Goal: Transaction & Acquisition: Book appointment/travel/reservation

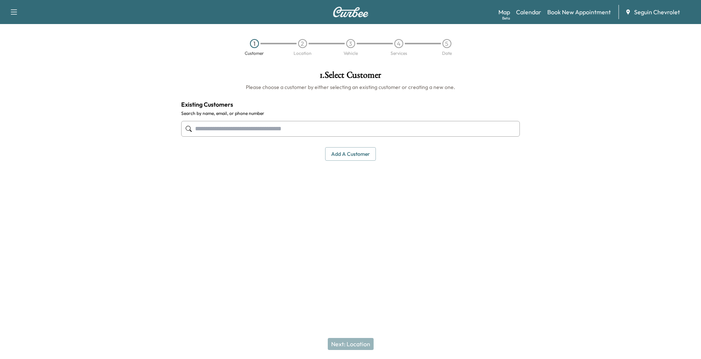
click at [527, 18] on div "Map Beta Calendar Book New Appointment Seguin Chevrolet" at bounding box center [596, 12] width 196 height 14
click at [529, 13] on link "Calendar" at bounding box center [528, 12] width 25 height 9
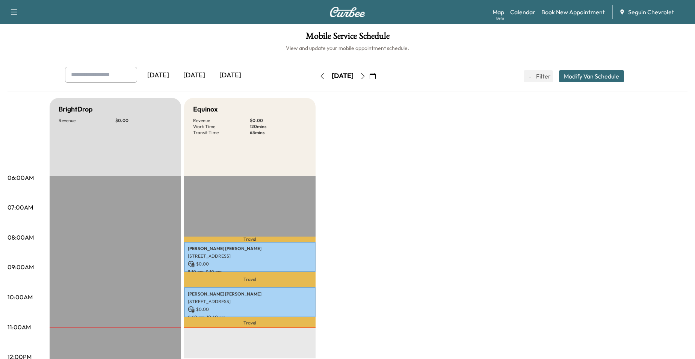
click at [366, 74] on icon "button" at bounding box center [363, 76] width 6 height 6
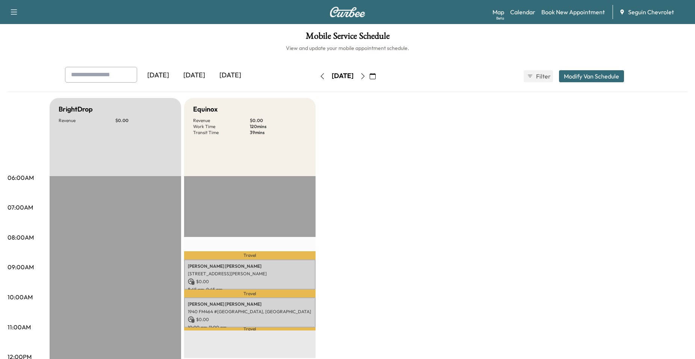
click at [366, 77] on icon "button" at bounding box center [363, 76] width 6 height 6
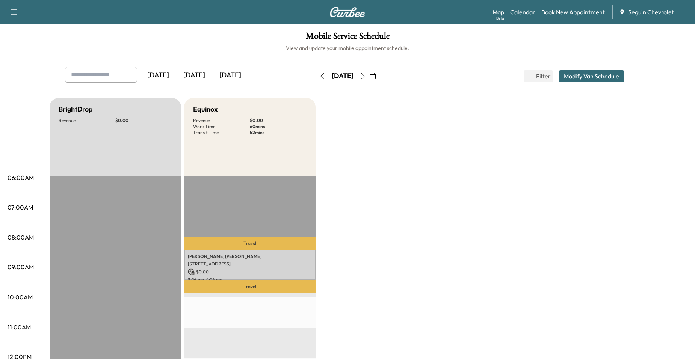
click at [366, 77] on icon "button" at bounding box center [363, 76] width 6 height 6
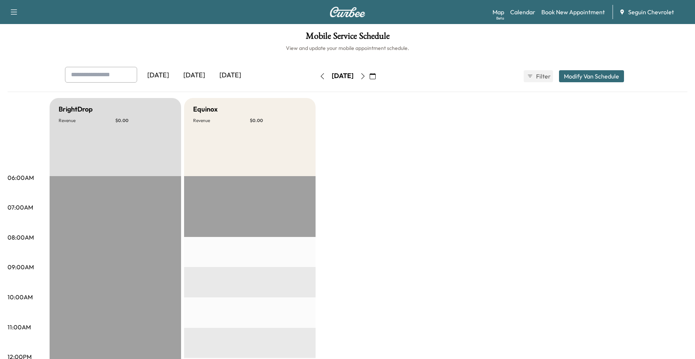
click at [369, 80] on button "button" at bounding box center [362, 76] width 13 height 12
click at [316, 80] on button "button" at bounding box center [322, 76] width 13 height 12
click at [366, 75] on icon "button" at bounding box center [363, 76] width 6 height 6
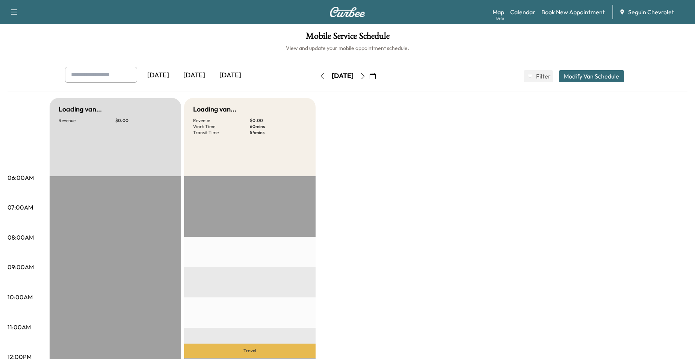
drag, startPoint x: 385, startPoint y: 75, endPoint x: 380, endPoint y: 76, distance: 4.9
click at [379, 75] on button "button" at bounding box center [372, 76] width 13 height 12
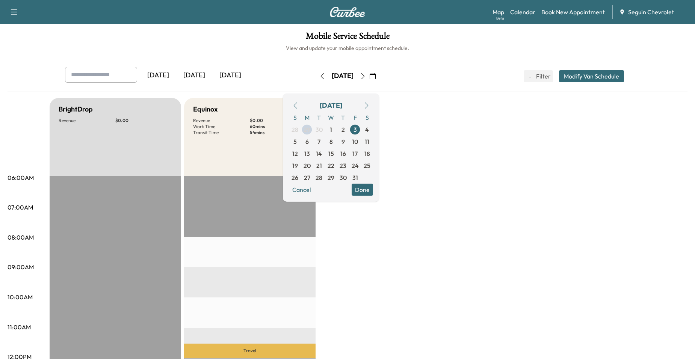
click at [366, 78] on icon "button" at bounding box center [363, 76] width 6 height 6
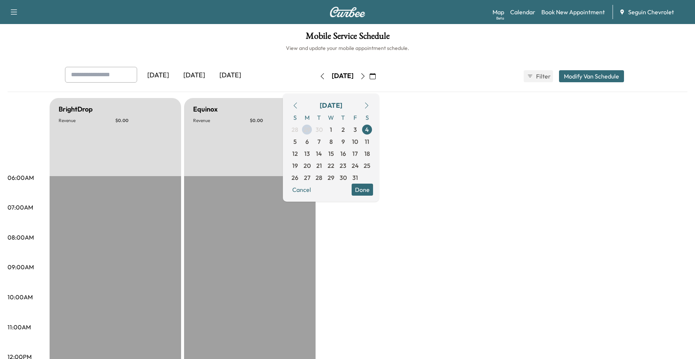
click at [369, 75] on button "button" at bounding box center [362, 76] width 13 height 12
click at [366, 75] on icon "button" at bounding box center [363, 76] width 6 height 6
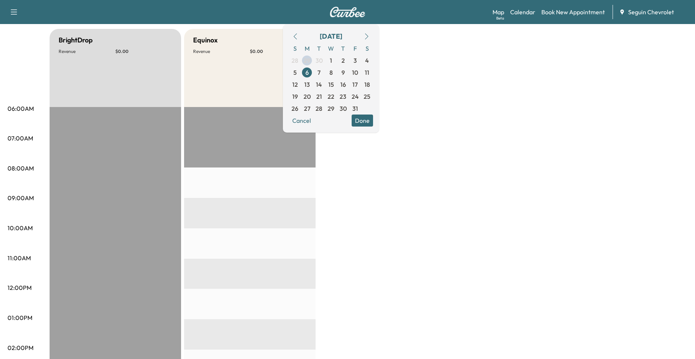
scroll to position [75, 0]
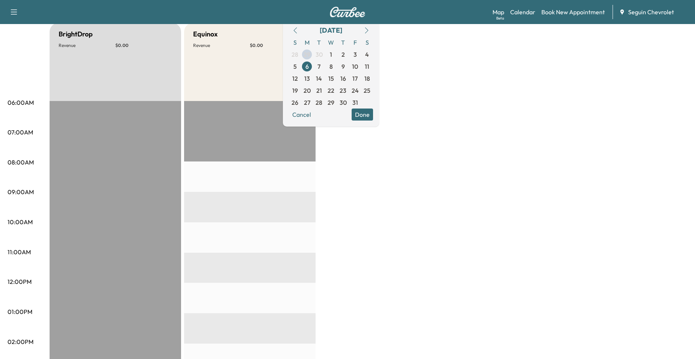
drag, startPoint x: 395, startPoint y: 203, endPoint x: 402, endPoint y: 203, distance: 7.1
click at [397, 203] on div "BrightDrop Revenue $ 0.00 EST Start Equinox Revenue $ 0.00 EST Start" at bounding box center [369, 304] width 638 height 563
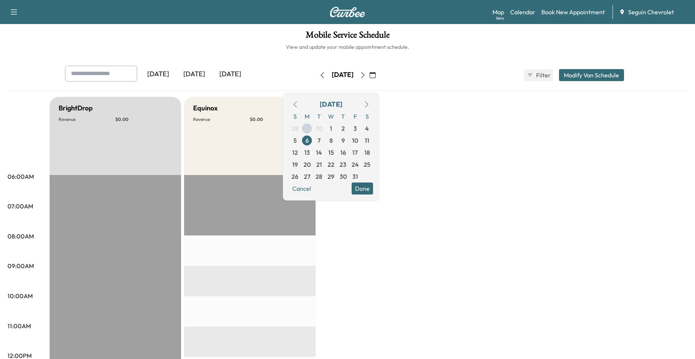
scroll to position [0, 0]
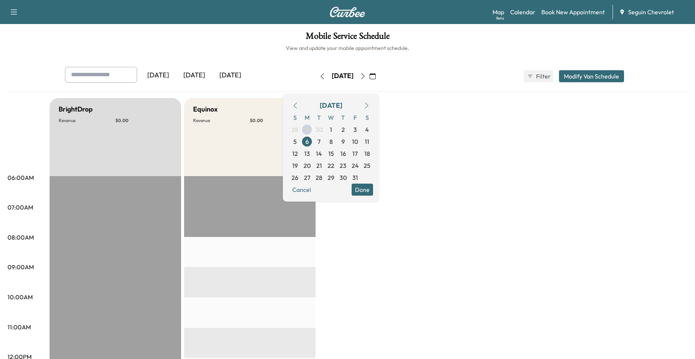
click at [271, 134] on div "Equinox Revenue $ 0.00" at bounding box center [249, 137] width 131 height 78
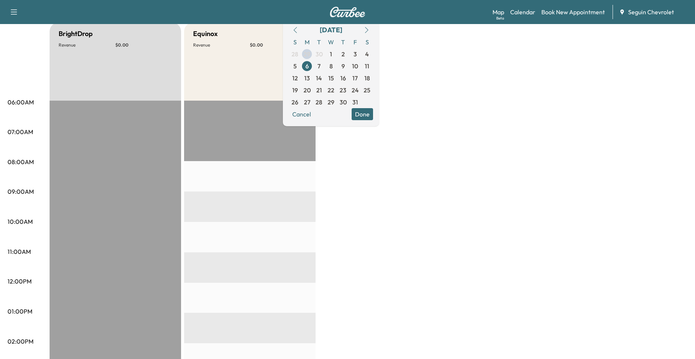
scroll to position [75, 0]
drag, startPoint x: 339, startPoint y: 175, endPoint x: 342, endPoint y: 172, distance: 4.5
click at [342, 172] on div "BrightDrop Revenue $ 0.00 EST Start Equinox Revenue $ 0.00 EST Start" at bounding box center [369, 304] width 638 height 563
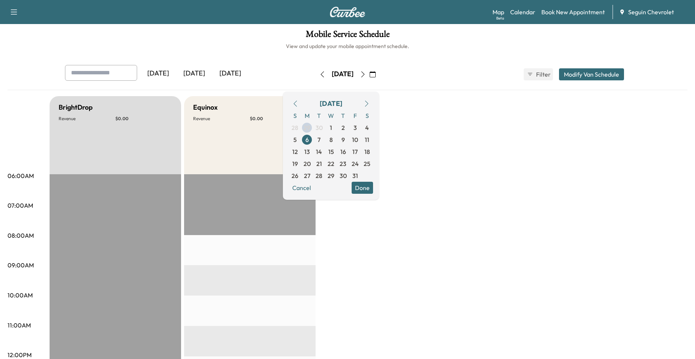
scroll to position [0, 0]
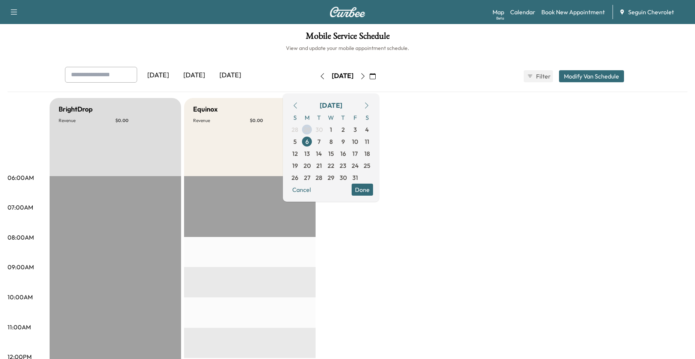
click at [407, 85] on div "Yesterday Today Tomorrow Monday, October 6 October 2025 S M T W T F S 28 29 30 …" at bounding box center [347, 76] width 577 height 19
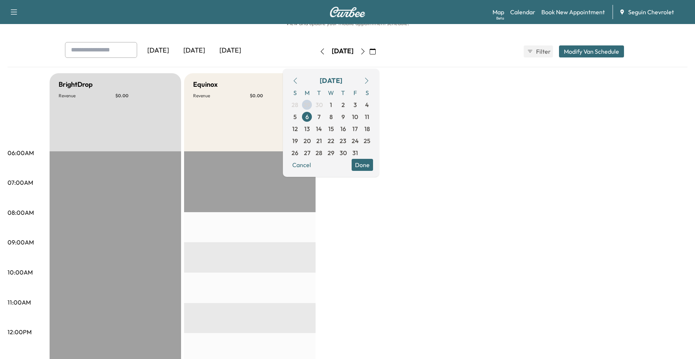
scroll to position [75, 0]
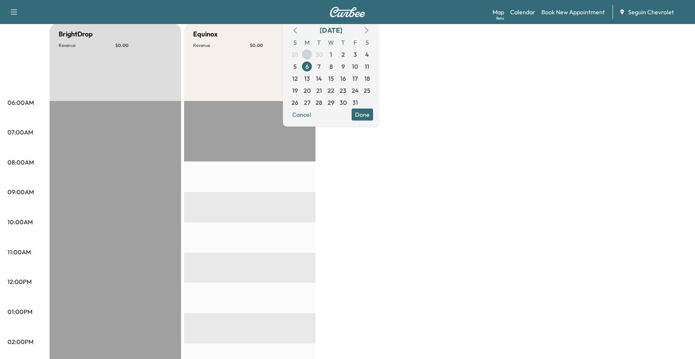
click at [331, 183] on div "BrightDrop Revenue $ 0.00 EST Start Equinox Revenue $ 0.00 EST Start" at bounding box center [369, 304] width 638 height 563
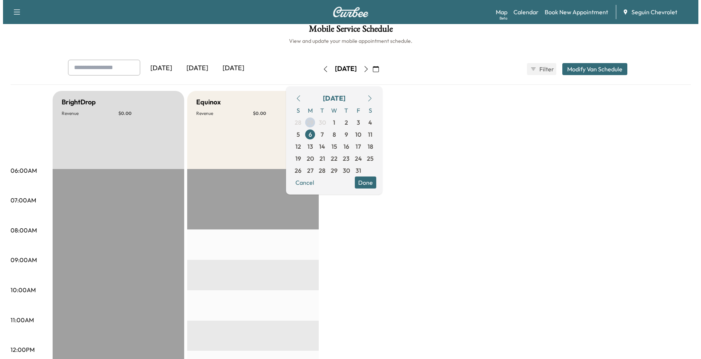
scroll to position [0, 0]
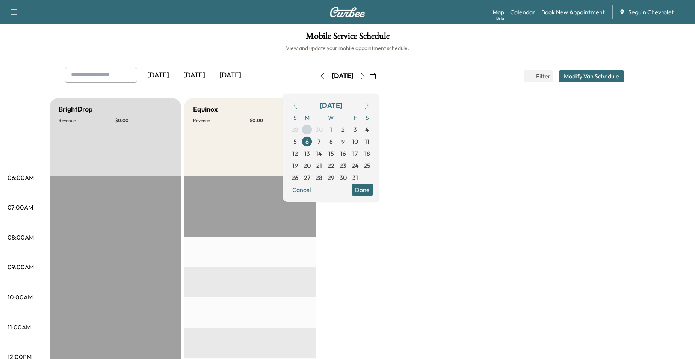
click at [498, 89] on div "Yesterday Today Tomorrow Monday, October 6 October 2025 S M T W T F S 28 29 30 …" at bounding box center [348, 79] width 680 height 25
click at [558, 11] on link "Book New Appointment" at bounding box center [572, 12] width 63 height 9
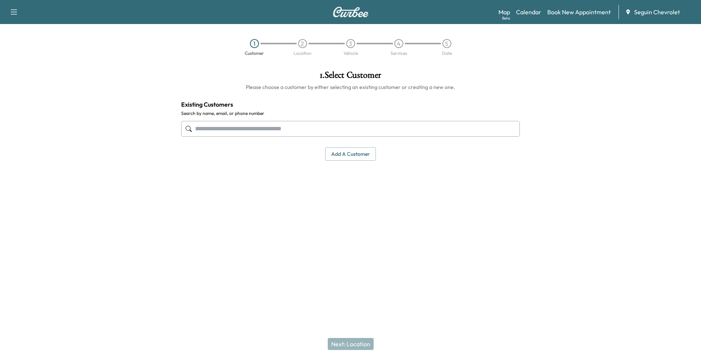
click at [319, 125] on input "text" at bounding box center [350, 129] width 338 height 16
click at [279, 132] on input "text" at bounding box center [350, 129] width 338 height 16
type input "*"
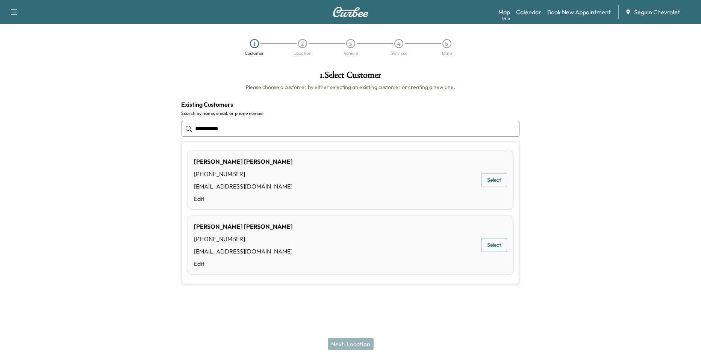
click at [490, 245] on button "Select" at bounding box center [494, 245] width 26 height 14
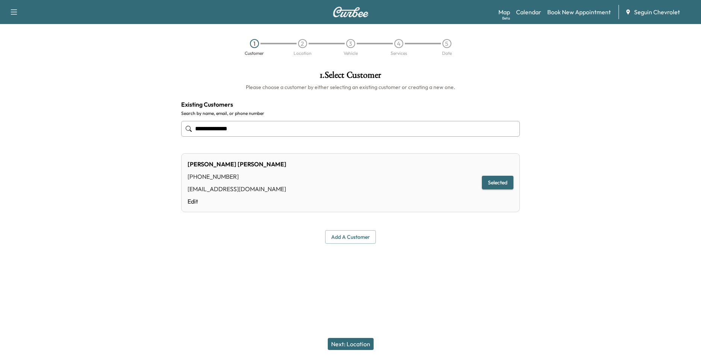
type input "**********"
click at [357, 340] on button "Next: Location" at bounding box center [351, 344] width 46 height 12
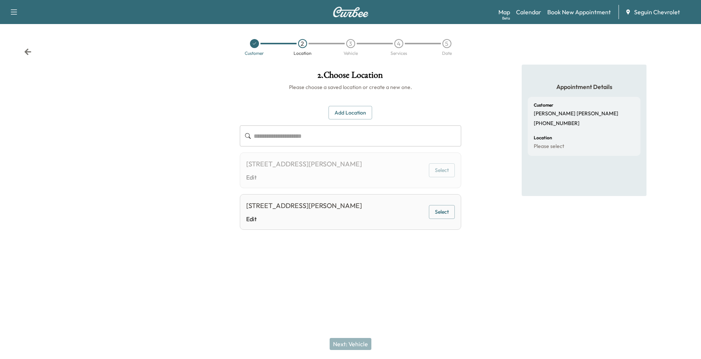
drag, startPoint x: 332, startPoint y: 186, endPoint x: 344, endPoint y: 186, distance: 12.4
click at [332, 186] on div "2125 SINCLAIR DRIVE, NEW BRAUNFELS, TX 78130, US Edit Select" at bounding box center [351, 171] width 222 height 36
click at [436, 174] on button "Select" at bounding box center [442, 170] width 26 height 14
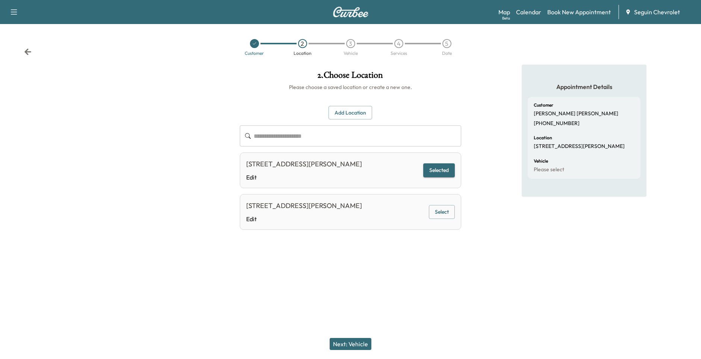
click at [353, 340] on button "Next: Vehicle" at bounding box center [350, 344] width 42 height 12
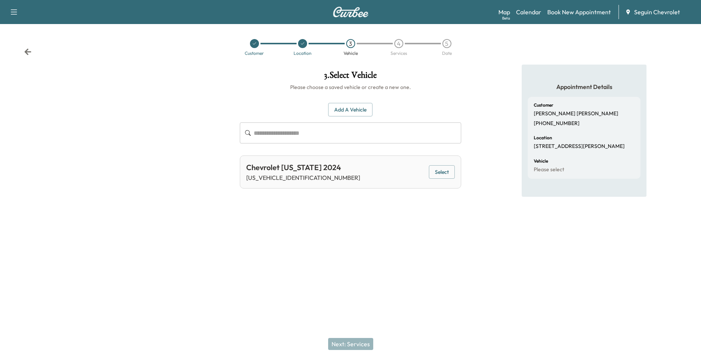
click at [439, 174] on button "Select" at bounding box center [442, 172] width 26 height 14
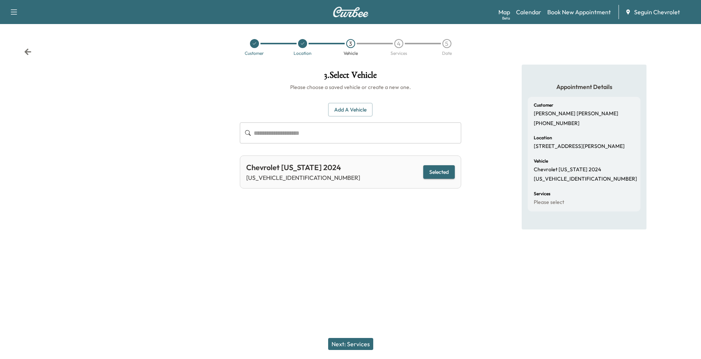
click at [352, 343] on button "Next: Services" at bounding box center [350, 344] width 45 height 12
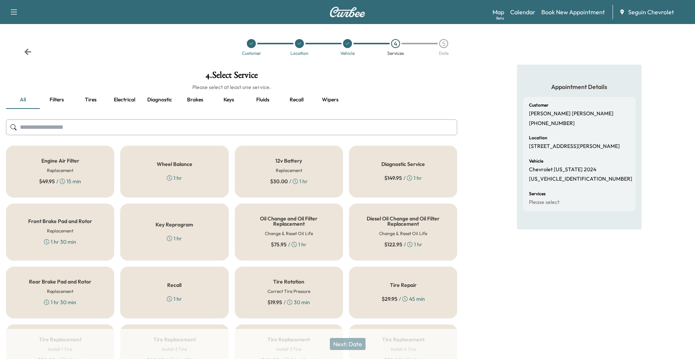
click at [179, 284] on h5 "Recall" at bounding box center [174, 284] width 14 height 5
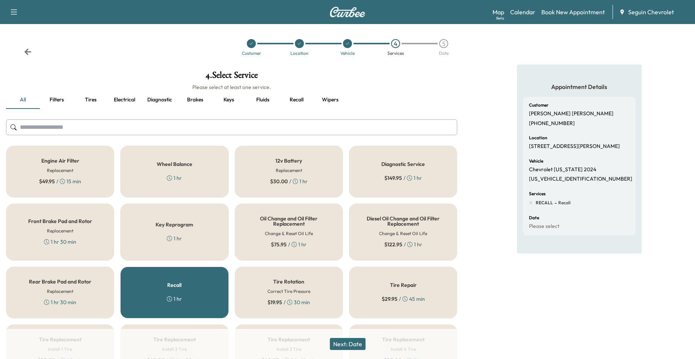
click at [343, 346] on button "Next: Date" at bounding box center [348, 344] width 36 height 12
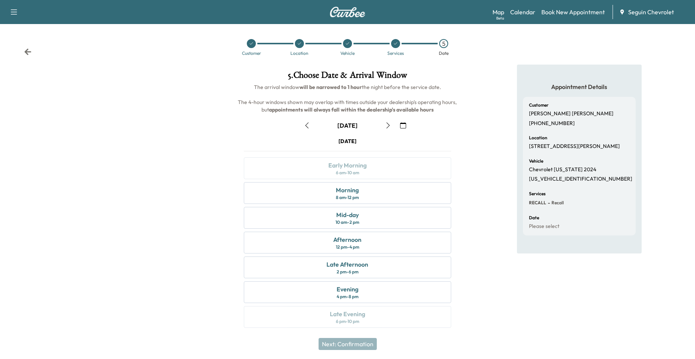
click at [402, 130] on button "button" at bounding box center [403, 125] width 13 height 12
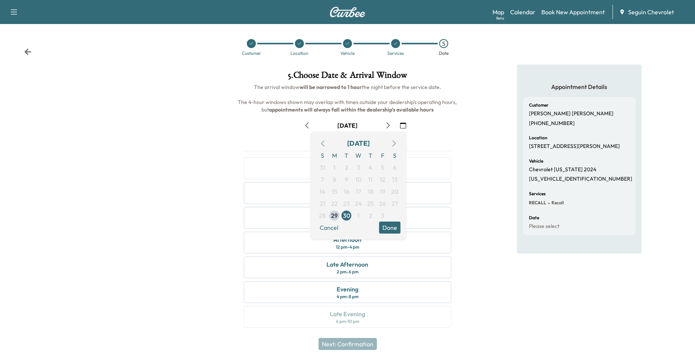
click at [393, 142] on icon "button" at bounding box center [394, 143] width 6 height 6
click at [322, 142] on icon "button" at bounding box center [323, 143] width 6 height 6
click at [396, 142] on icon "button" at bounding box center [394, 143] width 6 height 6
click at [324, 142] on icon "button" at bounding box center [323, 143] width 6 height 6
click at [391, 143] on icon "button" at bounding box center [394, 143] width 6 height 6
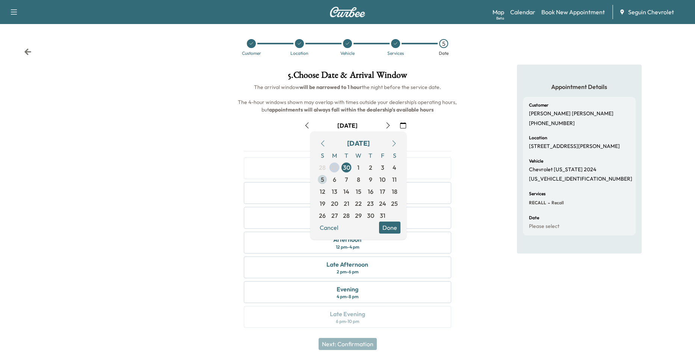
click at [332, 178] on span "6" at bounding box center [334, 180] width 12 height 12
click at [385, 225] on button "Done" at bounding box center [389, 228] width 21 height 12
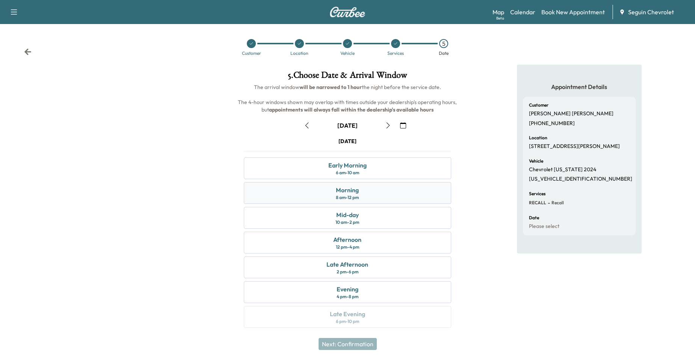
click at [371, 191] on div "Morning 8 am - 12 pm" at bounding box center [348, 193] width 208 height 22
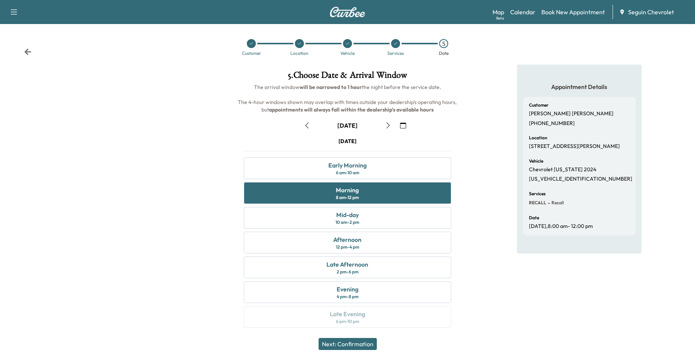
click at [356, 347] on button "Next: Confirmation" at bounding box center [348, 344] width 58 height 12
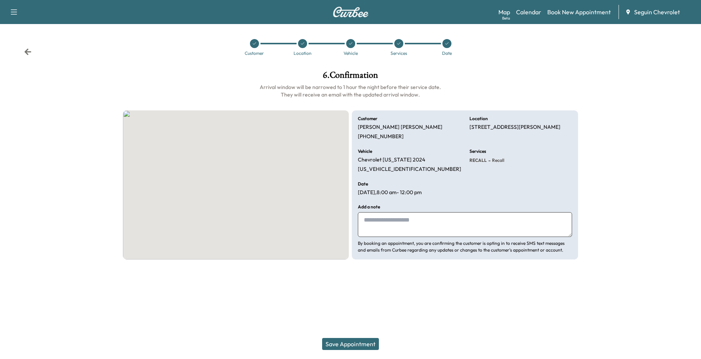
click at [391, 231] on textarea at bounding box center [465, 224] width 214 height 25
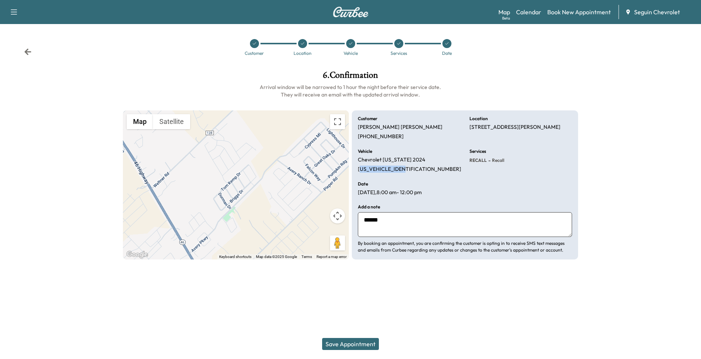
drag, startPoint x: 359, startPoint y: 169, endPoint x: 404, endPoint y: 170, distance: 44.7
click at [404, 170] on p "1GCPTEEK1R1142961" at bounding box center [409, 169] width 103 height 7
drag, startPoint x: 404, startPoint y: 170, endPoint x: 361, endPoint y: 176, distance: 43.6
click at [361, 176] on div "Customer Steven Vasquez (830) 358-3403 Location 2125 SINCLAIR DRIVE, NEW BRAUNF…" at bounding box center [465, 185] width 226 height 150
drag, startPoint x: 358, startPoint y: 169, endPoint x: 411, endPoint y: 171, distance: 53.4
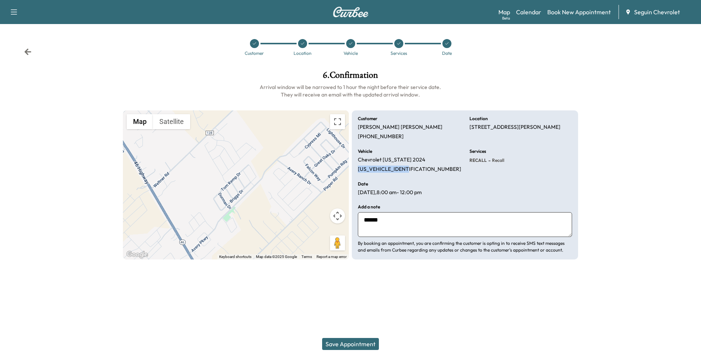
click at [411, 171] on div "Vehicle Chevrolet Colorado 2024 1GCPTEEK1R1142961" at bounding box center [409, 161] width 103 height 24
drag, startPoint x: 411, startPoint y: 171, endPoint x: 397, endPoint y: 171, distance: 13.5
copy p "1GCPTEEK1R1142961"
click at [399, 219] on textarea "******" at bounding box center [465, 224] width 214 height 25
paste textarea "**********"
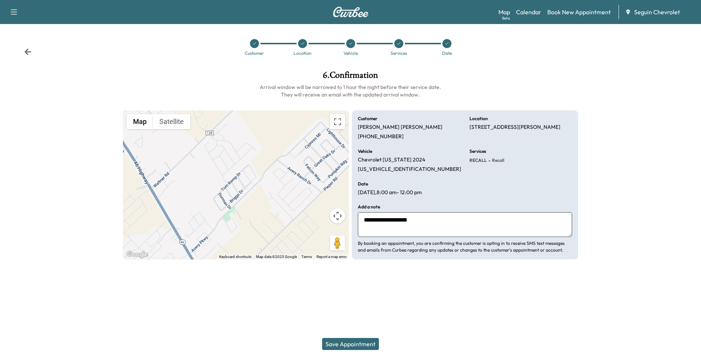
paste textarea "**********"
type textarea "**********"
click at [369, 341] on button "Save Appointment" at bounding box center [350, 344] width 57 height 12
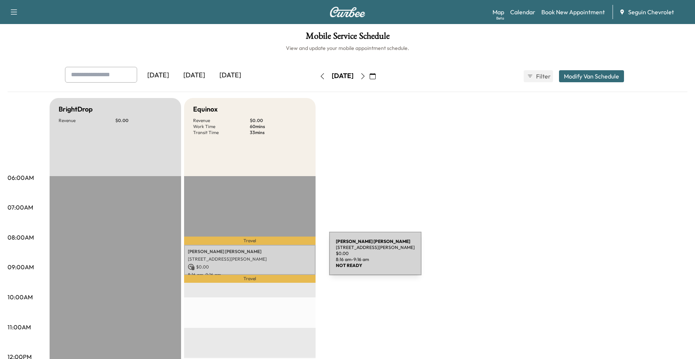
click at [273, 258] on p "[STREET_ADDRESS][PERSON_NAME]" at bounding box center [250, 259] width 124 height 6
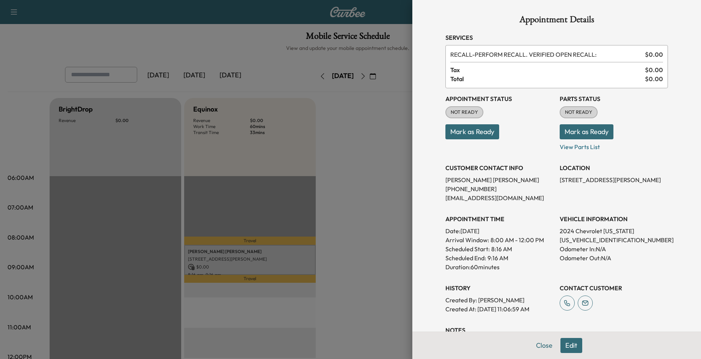
click at [382, 213] on div at bounding box center [350, 179] width 701 height 359
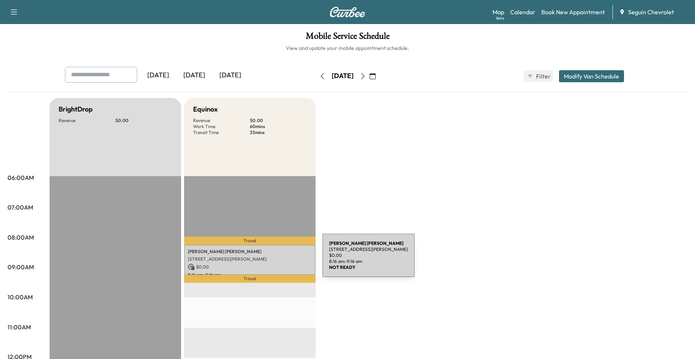
click at [266, 260] on p "[STREET_ADDRESS][PERSON_NAME]" at bounding box center [250, 259] width 124 height 6
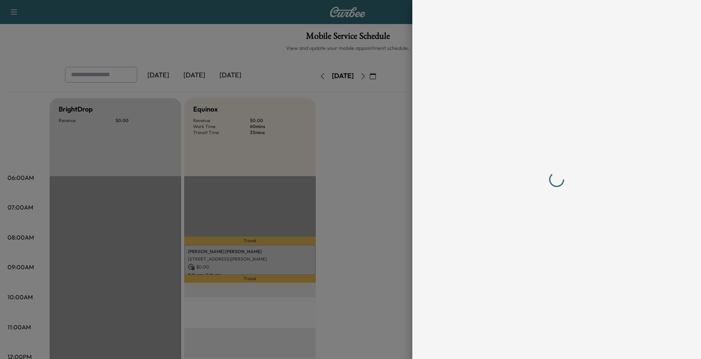
click at [150, 142] on div at bounding box center [350, 179] width 701 height 359
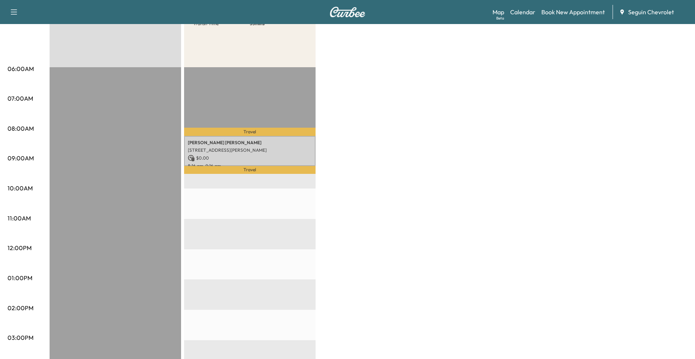
scroll to position [113, 0]
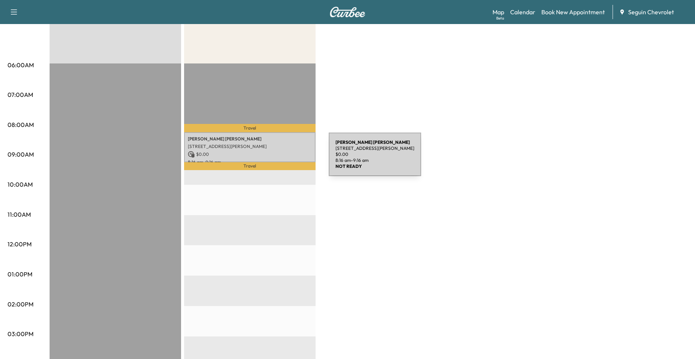
click at [272, 159] on p "8:16 am - 9:16 am" at bounding box center [250, 162] width 124 height 6
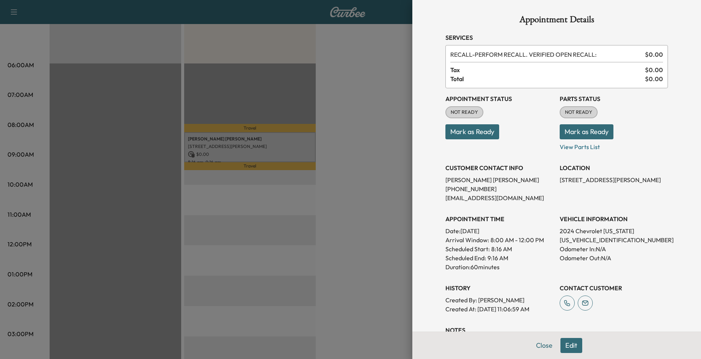
drag, startPoint x: 339, startPoint y: 205, endPoint x: 335, endPoint y: 208, distance: 4.6
click at [338, 207] on div at bounding box center [350, 179] width 701 height 359
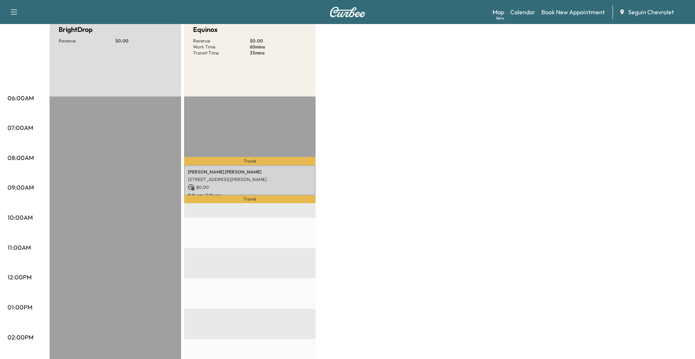
scroll to position [0, 0]
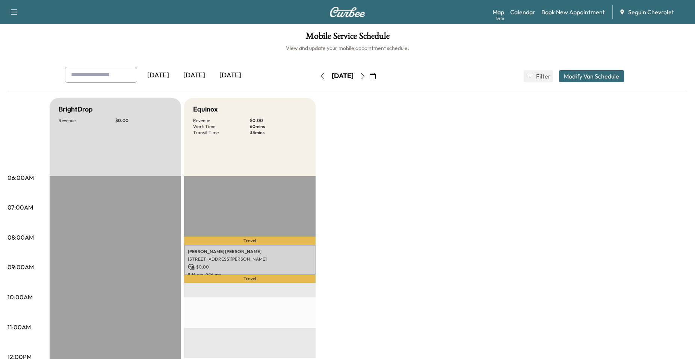
click at [369, 80] on button "button" at bounding box center [362, 76] width 13 height 12
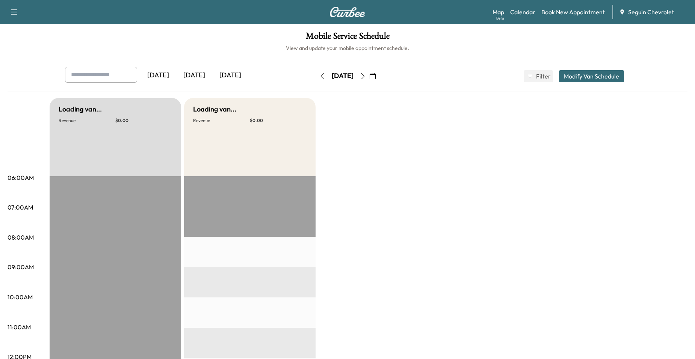
click at [369, 80] on button "button" at bounding box center [362, 76] width 13 height 12
click at [366, 78] on icon "button" at bounding box center [363, 76] width 6 height 6
click at [379, 78] on button "button" at bounding box center [372, 76] width 13 height 12
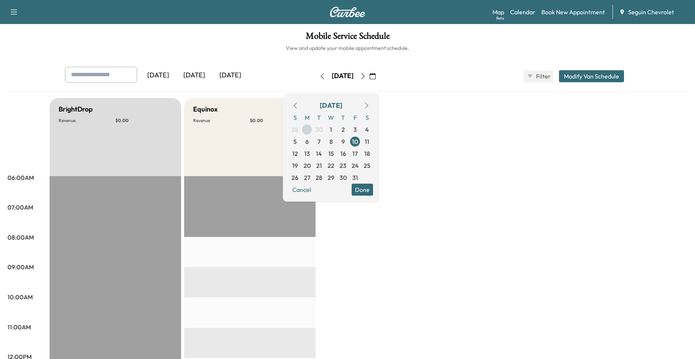
click at [379, 76] on button "button" at bounding box center [372, 76] width 13 height 12
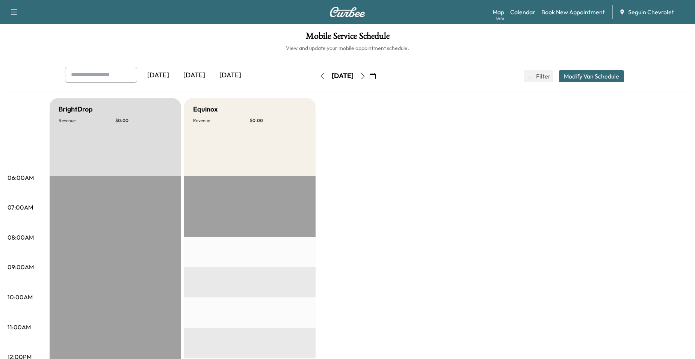
click at [366, 76] on icon "button" at bounding box center [363, 76] width 6 height 6
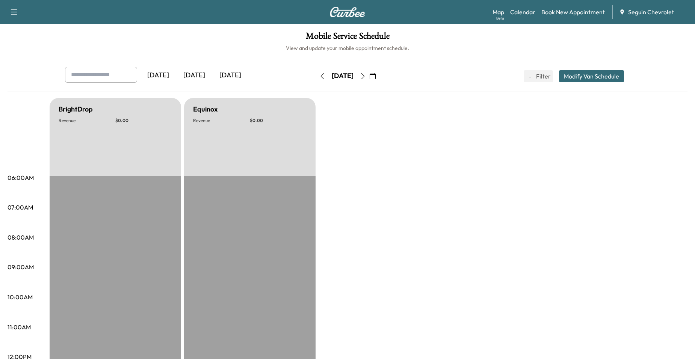
click at [366, 76] on icon "button" at bounding box center [363, 76] width 6 height 6
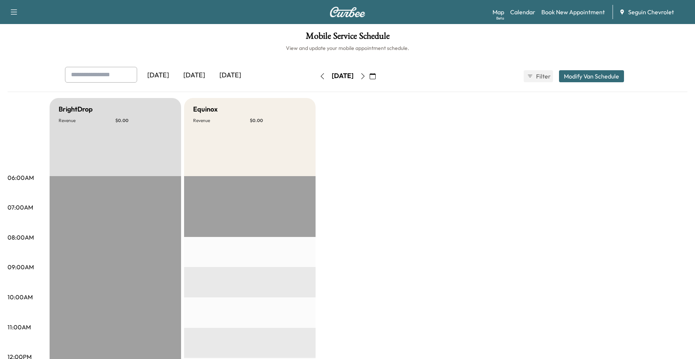
click at [376, 76] on icon "button" at bounding box center [373, 76] width 6 height 6
click at [376, 73] on icon "button" at bounding box center [373, 76] width 6 height 6
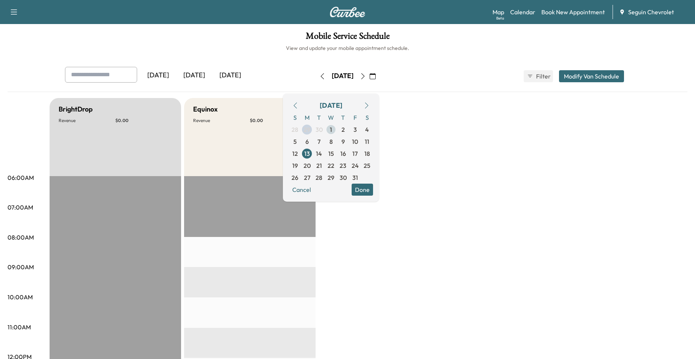
click at [337, 130] on span "1" at bounding box center [331, 130] width 12 height 12
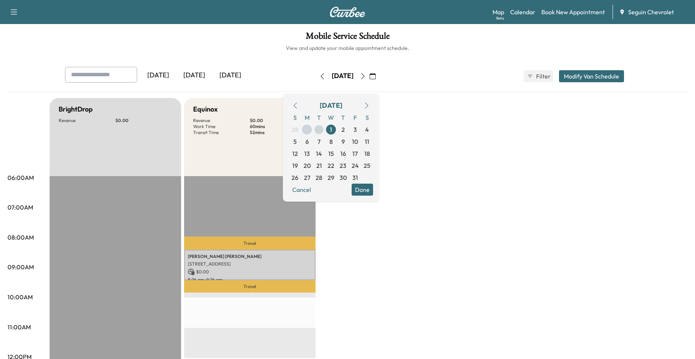
click at [323, 128] on span "30" at bounding box center [319, 129] width 7 height 9
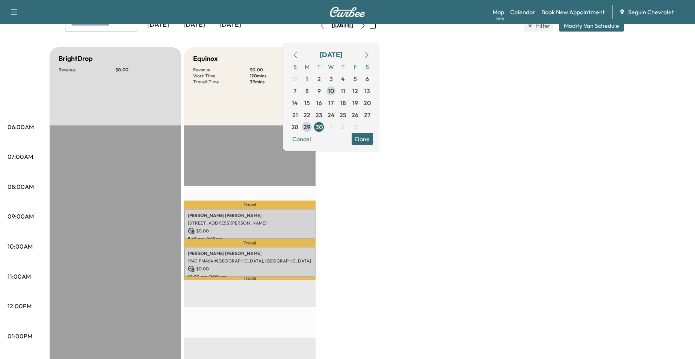
scroll to position [38, 0]
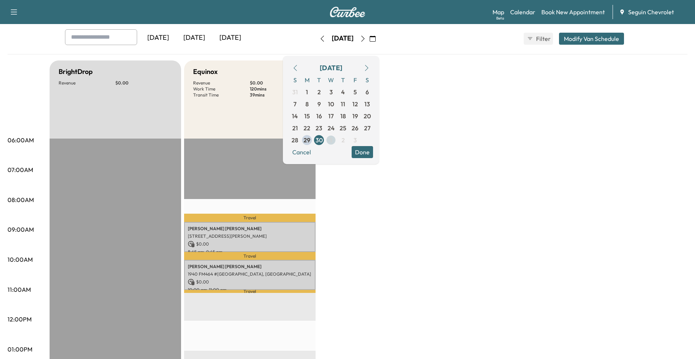
click at [337, 140] on span "1" at bounding box center [331, 140] width 12 height 12
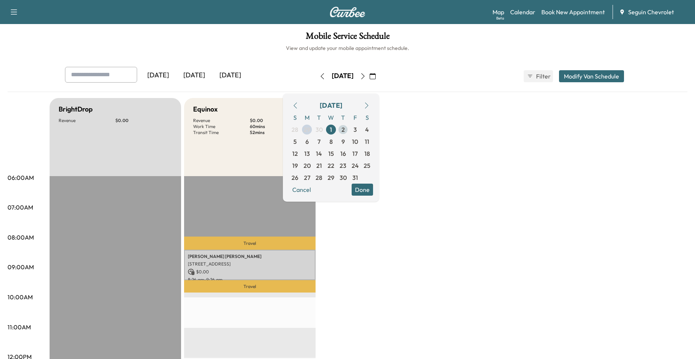
click at [345, 130] on span "2" at bounding box center [342, 129] width 3 height 9
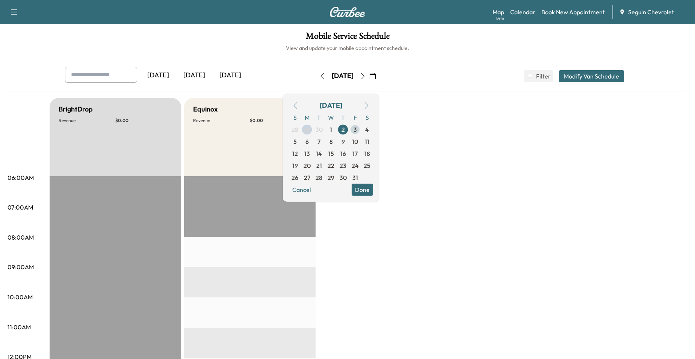
click at [361, 134] on span "3" at bounding box center [355, 130] width 12 height 12
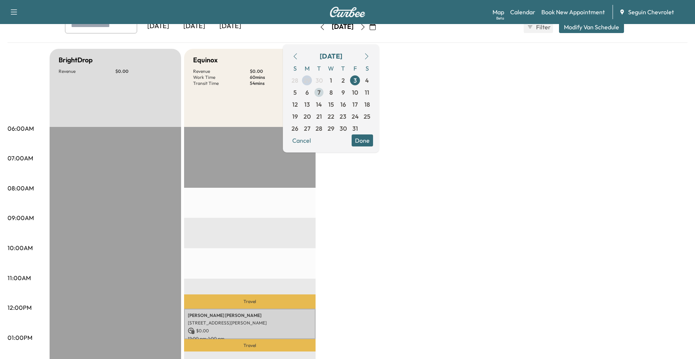
scroll to position [38, 0]
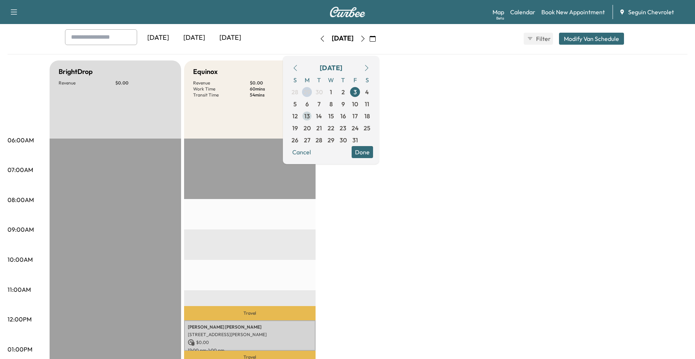
click at [310, 115] on span "13" at bounding box center [307, 116] width 6 height 9
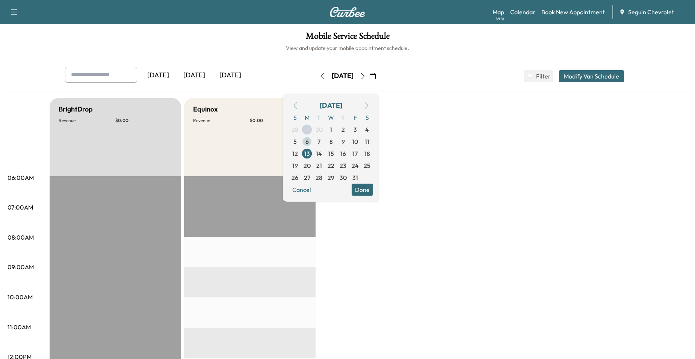
click at [313, 139] on span "6" at bounding box center [307, 142] width 12 height 12
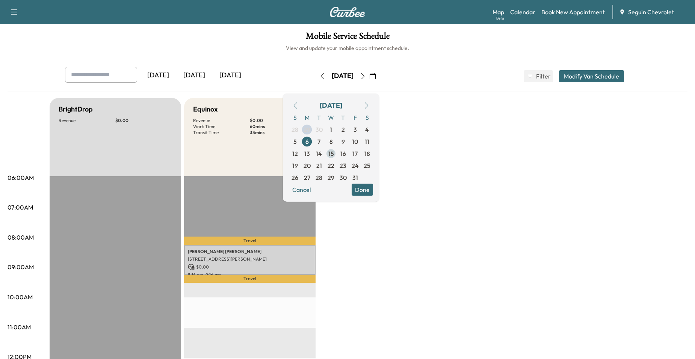
scroll to position [38, 0]
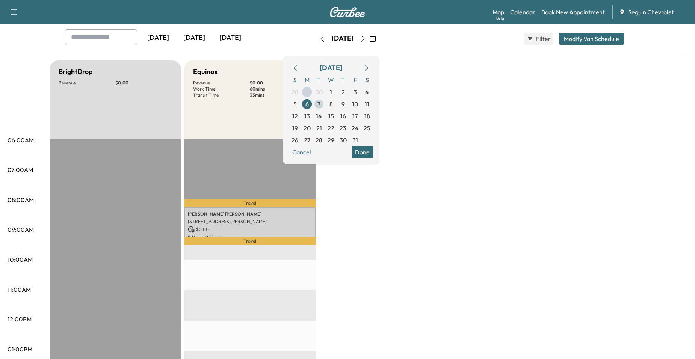
click at [325, 105] on span "7" at bounding box center [319, 104] width 12 height 12
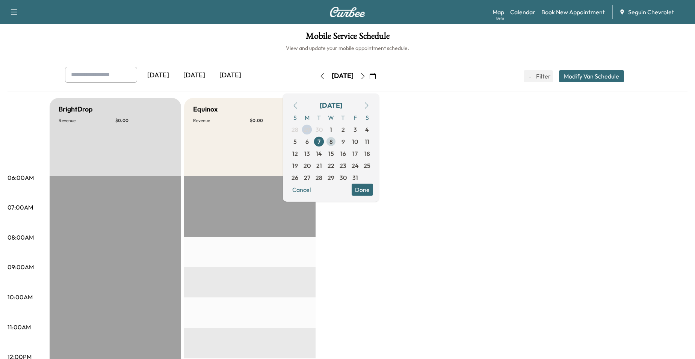
click at [333, 139] on span "8" at bounding box center [330, 141] width 3 height 9
click at [345, 143] on span "9" at bounding box center [342, 141] width 3 height 9
click at [358, 143] on span "10" at bounding box center [355, 141] width 6 height 9
click at [373, 191] on button "Done" at bounding box center [362, 190] width 21 height 12
